Goal: Transaction & Acquisition: Purchase product/service

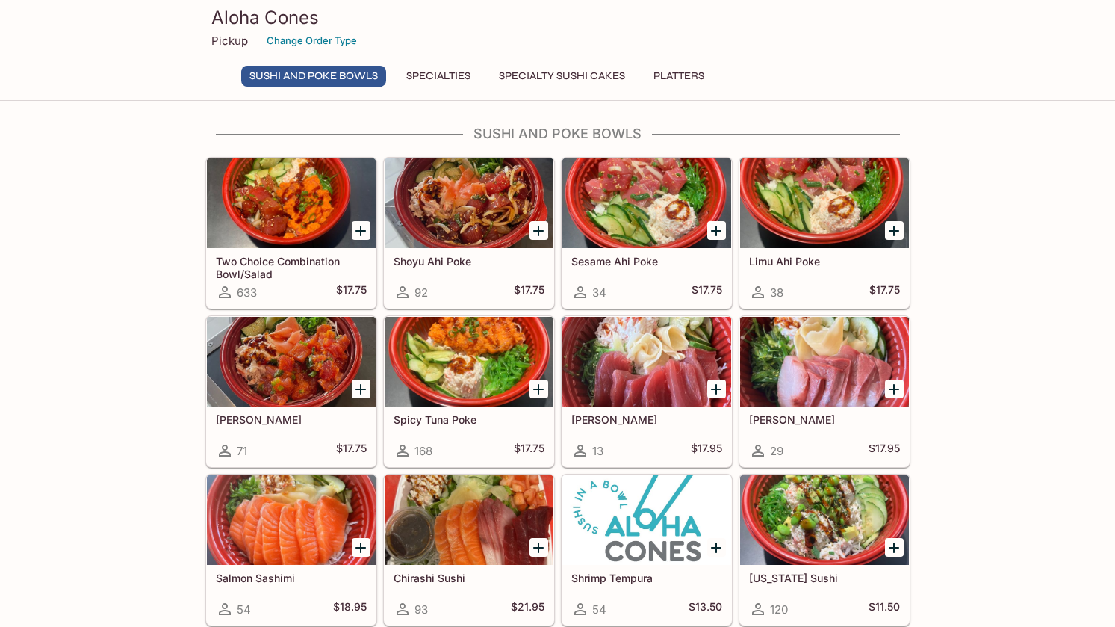
click at [535, 226] on icon "Add Shoyu Ahi Poke" at bounding box center [538, 231] width 18 height 18
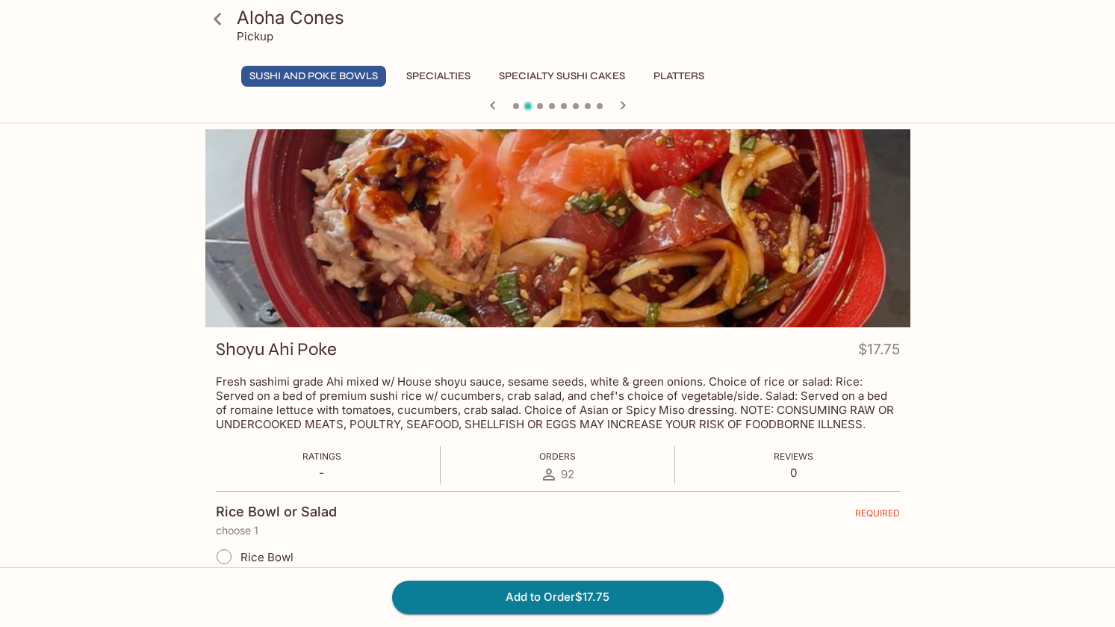
click at [602, 571] on div "Add to Order $17.75" at bounding box center [557, 597] width 1115 height 60
click at [282, 554] on span "Rice Bowl" at bounding box center [266, 557] width 53 height 14
click at [240, 554] on input "Rice Bowl" at bounding box center [223, 556] width 31 height 31
radio input "true"
click at [542, 602] on button "Add to Order $17.75" at bounding box center [558, 596] width 332 height 33
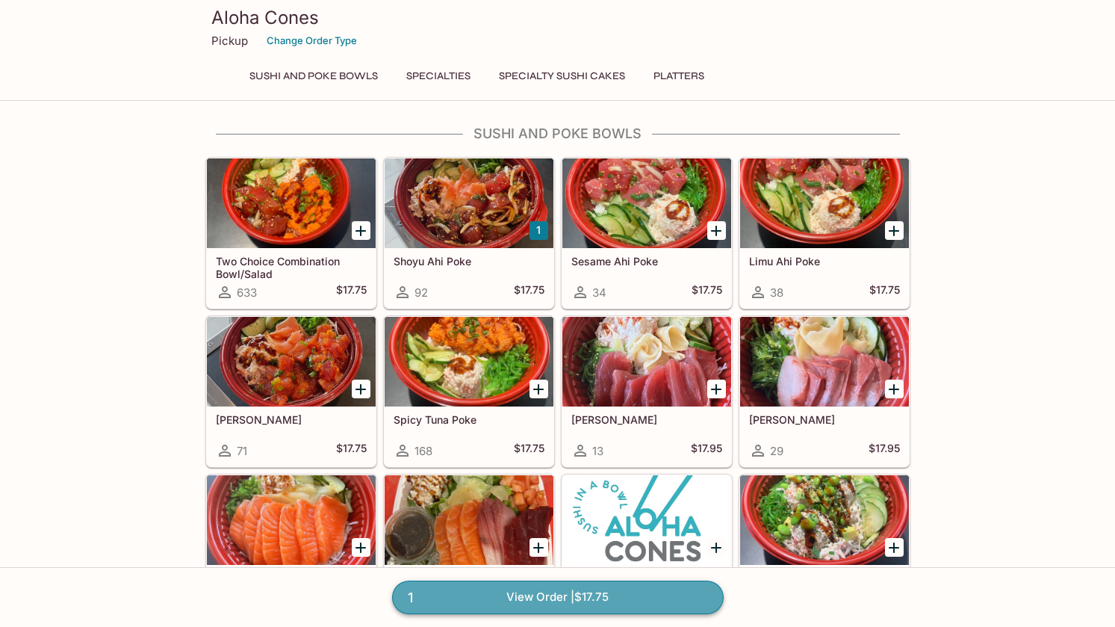
click at [543, 599] on link "1 View Order | $17.75" at bounding box center [558, 596] width 332 height 33
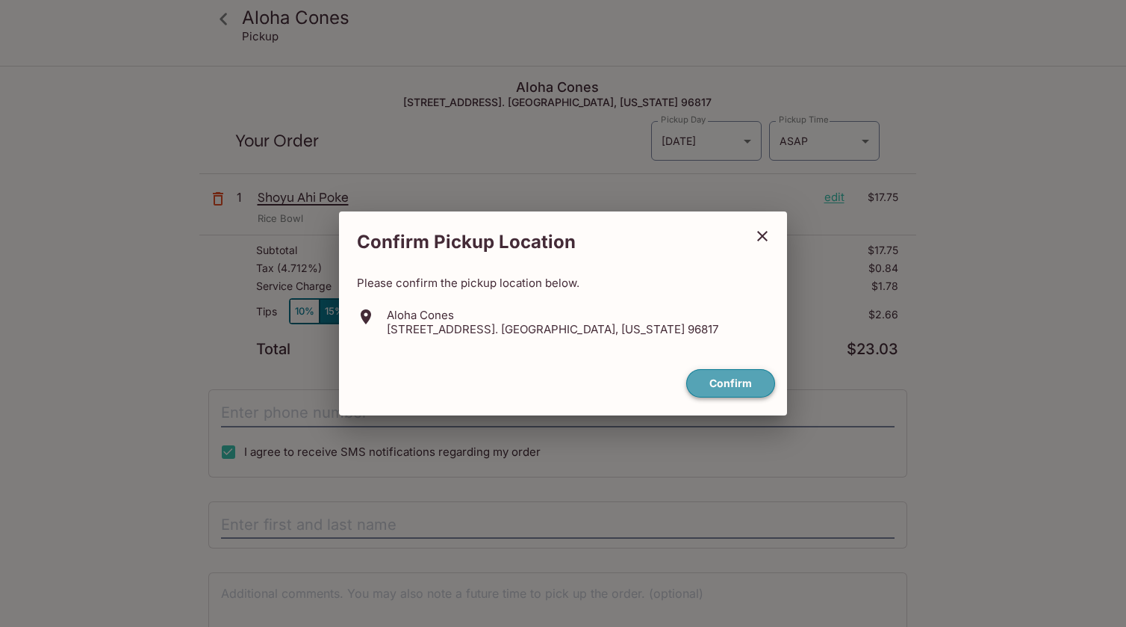
click at [727, 388] on button "Confirm" at bounding box center [730, 383] width 89 height 29
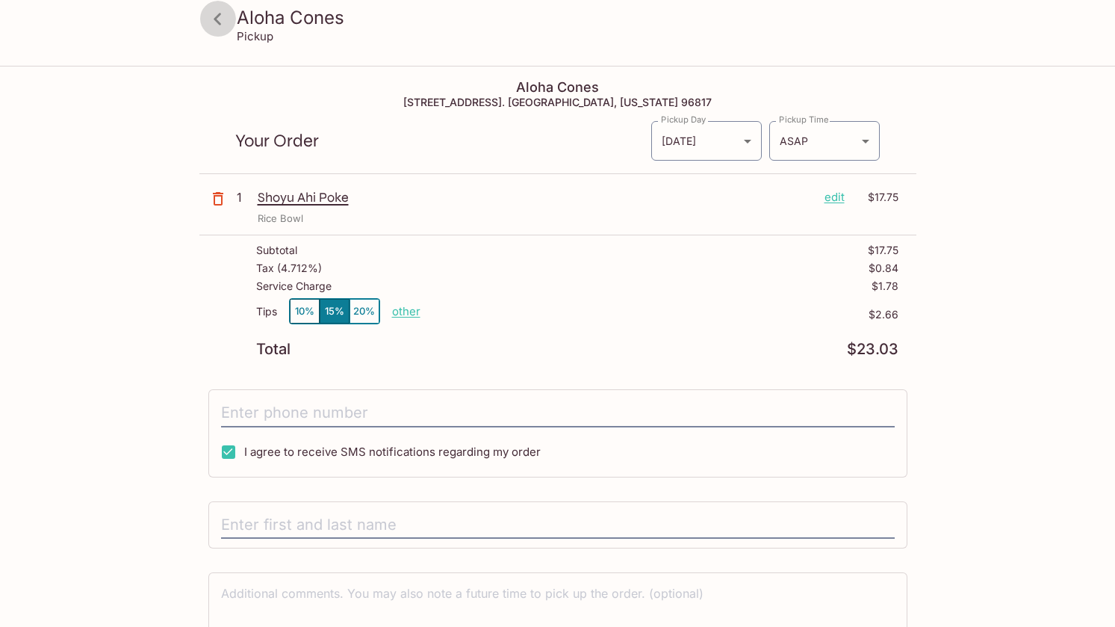
click at [224, 21] on icon at bounding box center [218, 19] width 26 height 26
